Goal: Task Accomplishment & Management: Use online tool/utility

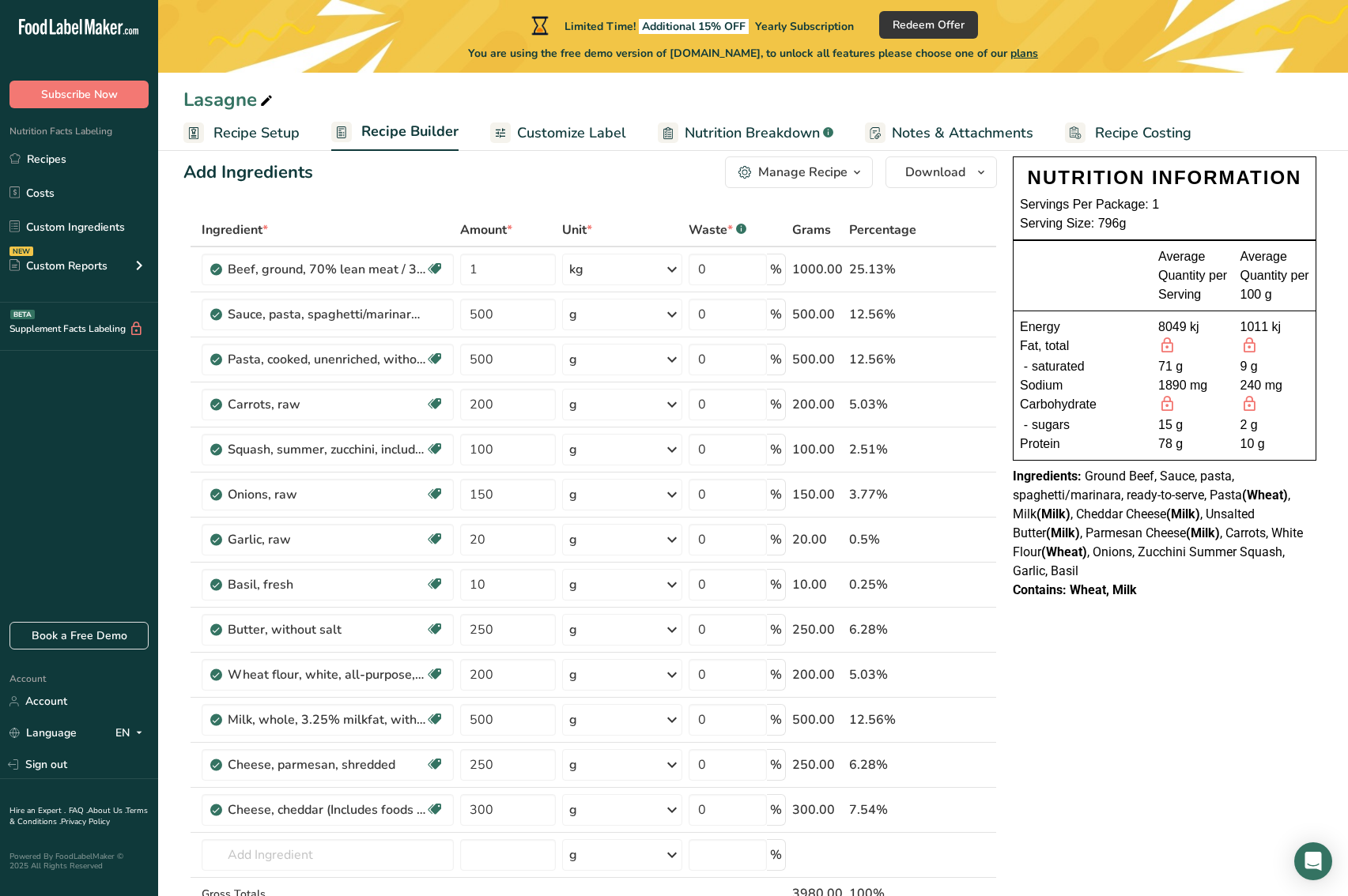
scroll to position [30, 0]
click at [239, 136] on span "Recipe Setup" at bounding box center [256, 133] width 87 height 21
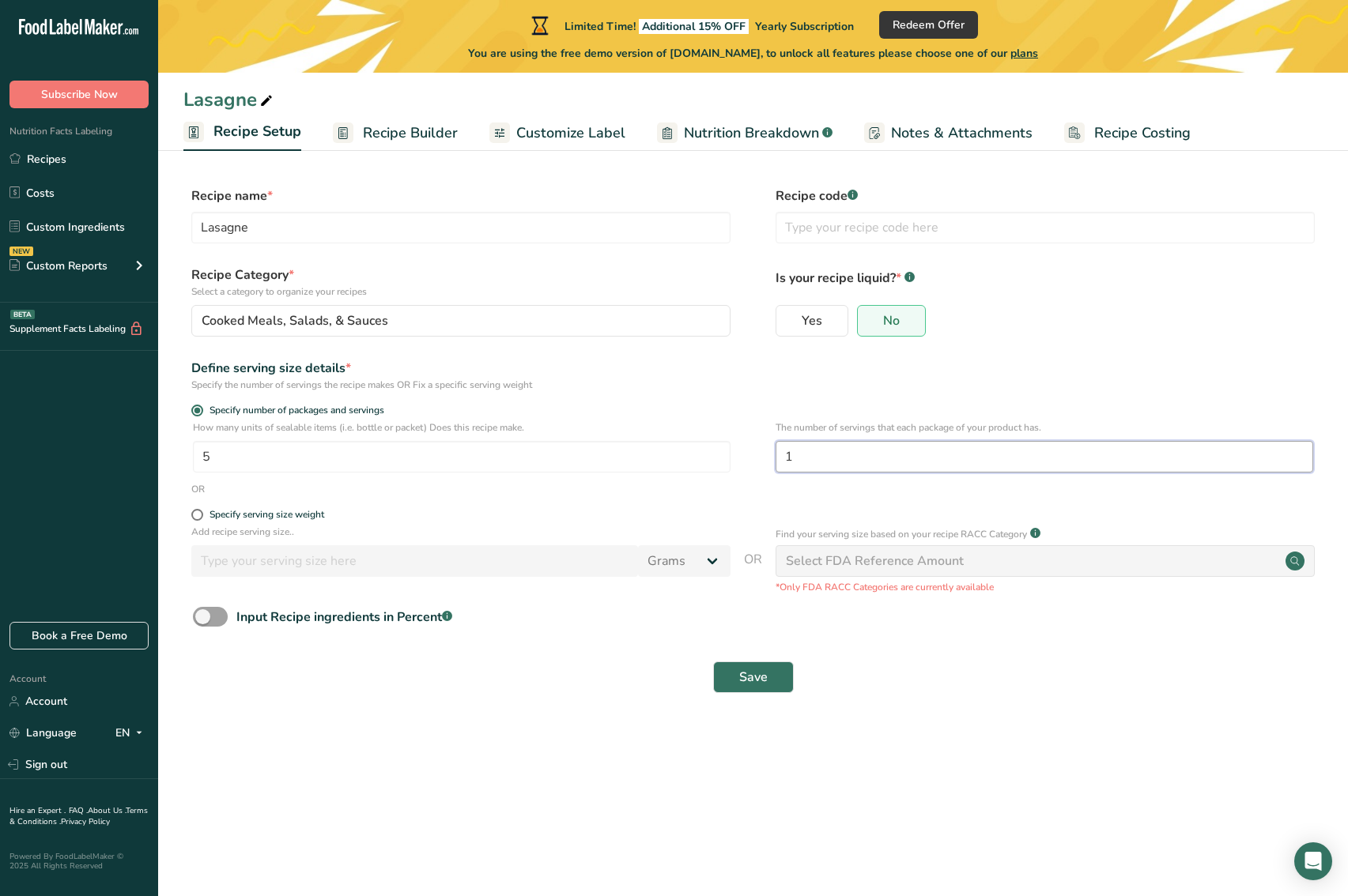
click at [879, 456] on input "1" at bounding box center [1044, 457] width 538 height 32
type input "5"
click at [237, 460] on input "5" at bounding box center [462, 457] width 538 height 32
type input "1"
click at [758, 678] on span "Save" at bounding box center [753, 677] width 29 height 19
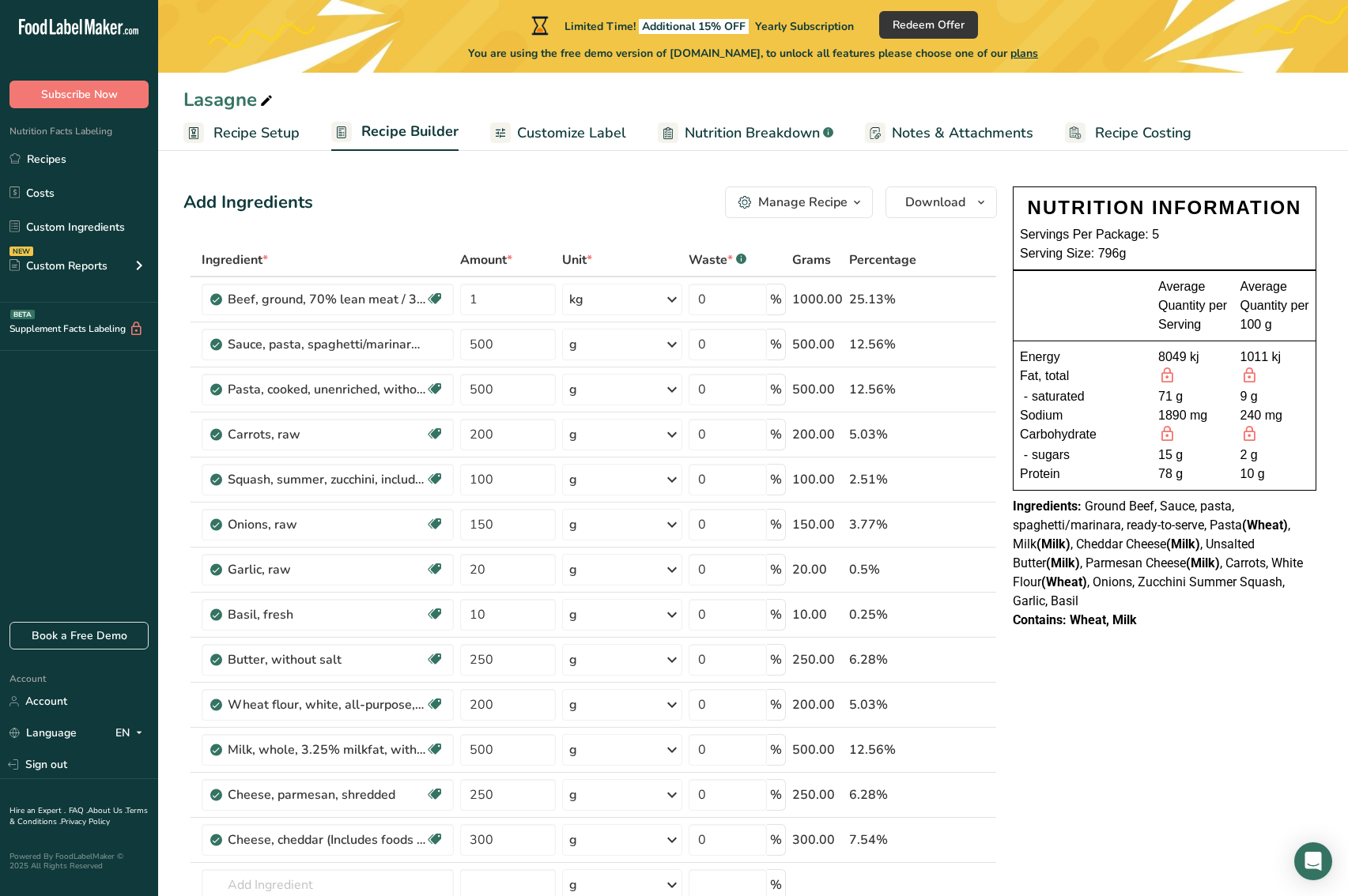
click at [422, 140] on span "Recipe Builder" at bounding box center [410, 131] width 97 height 21
click at [279, 134] on span "Recipe Setup" at bounding box center [256, 133] width 87 height 21
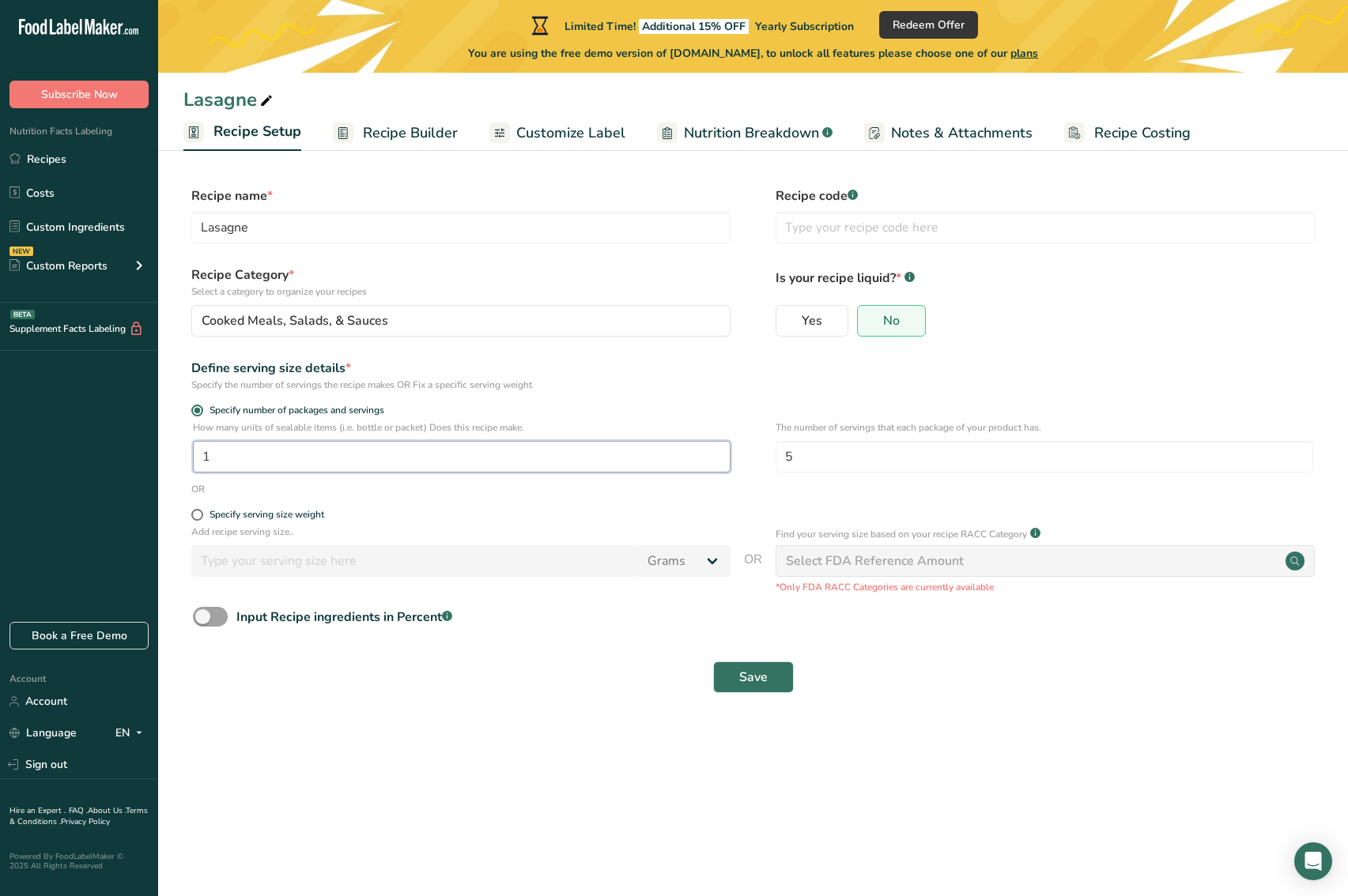
click at [297, 452] on input "1" at bounding box center [462, 457] width 538 height 32
type input "5"
click at [752, 675] on span "Save" at bounding box center [753, 677] width 29 height 19
